Goal: Task Accomplishment & Management: Manage account settings

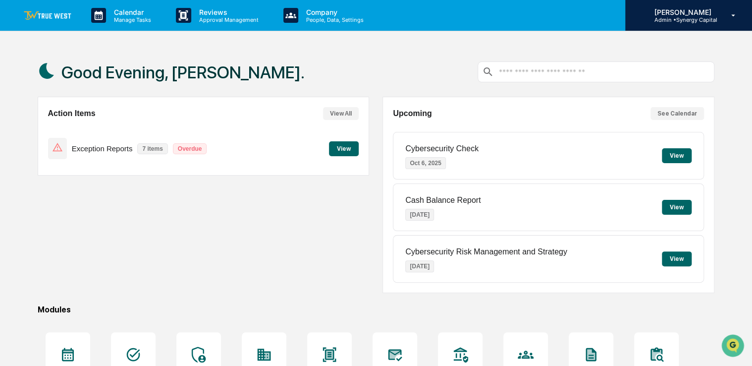
click at [718, 14] on div "[PERSON_NAME] Admin • Synergy Capital" at bounding box center [688, 15] width 127 height 31
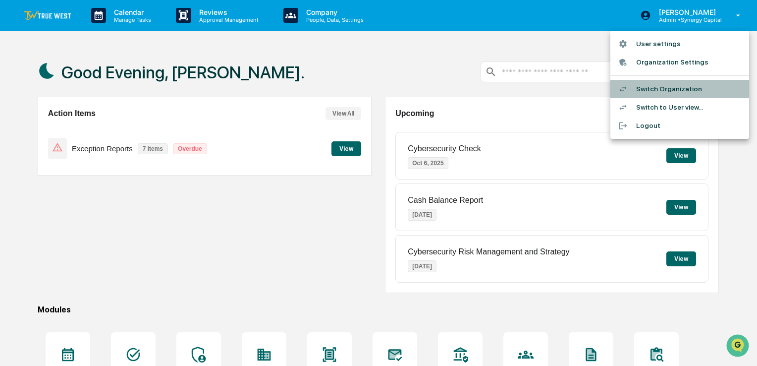
click at [684, 90] on li "Switch Organization" at bounding box center [679, 89] width 139 height 18
